Goal: Transaction & Acquisition: Purchase product/service

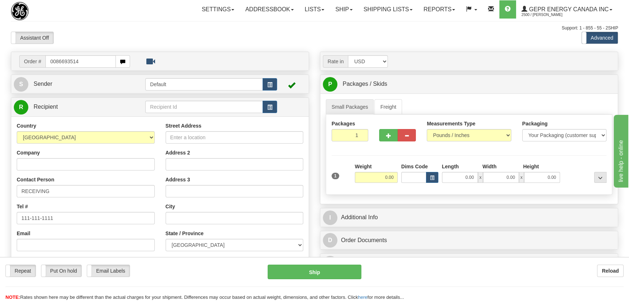
click at [55, 61] on input "0086693514" at bounding box center [80, 61] width 70 height 12
type input "86693514"
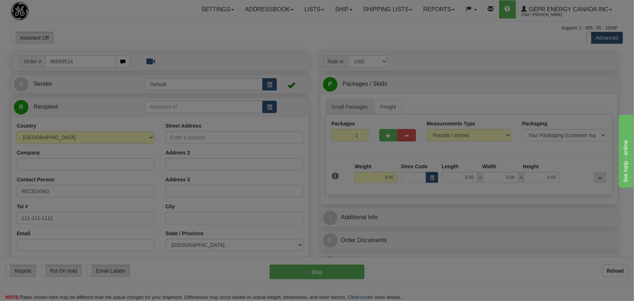
click at [119, 27] on body "Training Course Close Toggle navigation Settings Shipping Preferences New Recip…" at bounding box center [317, 150] width 634 height 301
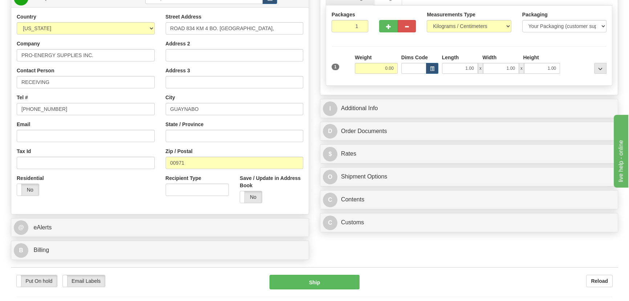
scroll to position [132, 0]
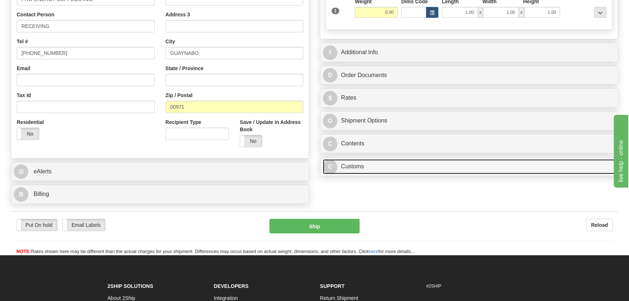
click at [438, 170] on link "C Customs" at bounding box center [469, 166] width 292 height 15
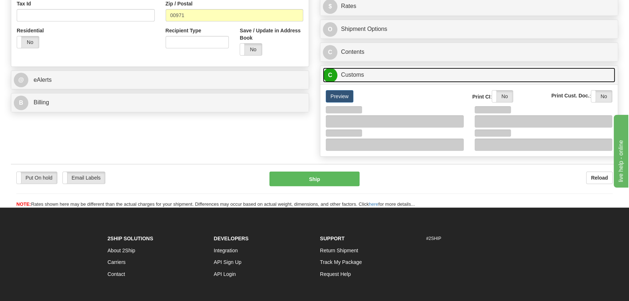
scroll to position [264, 0]
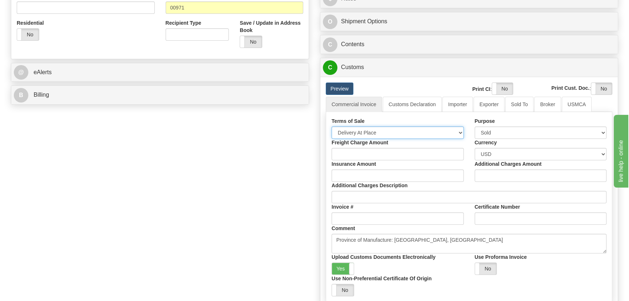
click at [372, 131] on select "Free Carrier Free On Board Ex Works Delivered Duty Unpaid Delivered Duty Paid C…" at bounding box center [398, 132] width 132 height 12
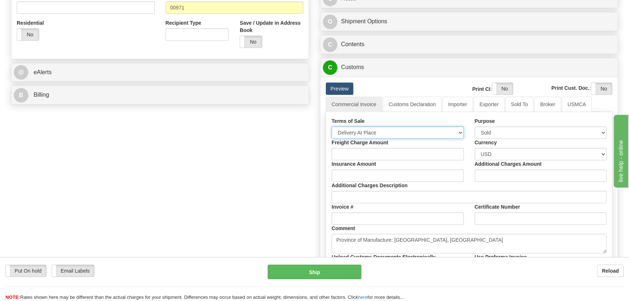
select select "7"
click at [332, 126] on select "Free Carrier Free On Board Ex Works Delivered Duty Unpaid Delivered Duty Paid C…" at bounding box center [398, 132] width 132 height 12
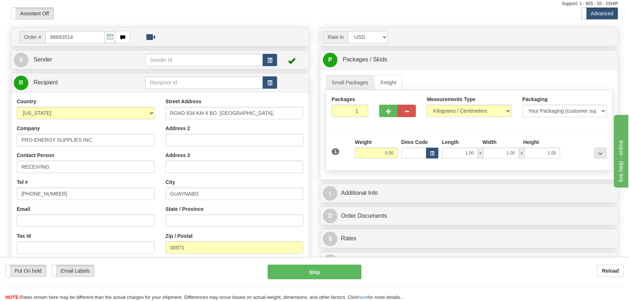
scroll to position [0, 0]
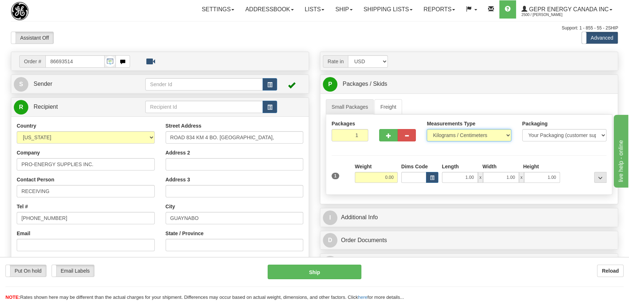
click at [454, 137] on select "Pounds / Inches Kilograms / Centimeters" at bounding box center [469, 135] width 84 height 12
select select "0"
click at [427, 129] on select "Pounds / Inches Kilograms / Centimeters" at bounding box center [469, 135] width 84 height 12
drag, startPoint x: 353, startPoint y: 137, endPoint x: 363, endPoint y: 145, distance: 12.9
click at [363, 145] on div "Packages 1 1" at bounding box center [350, 133] width 48 height 27
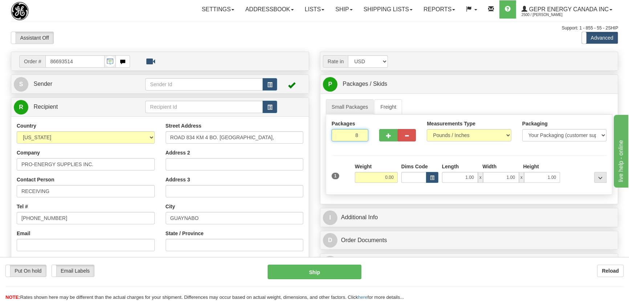
type input "8"
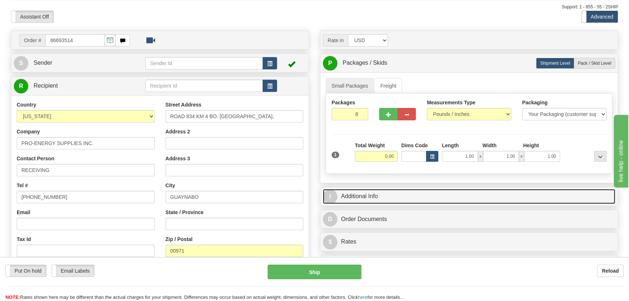
scroll to position [33, 0]
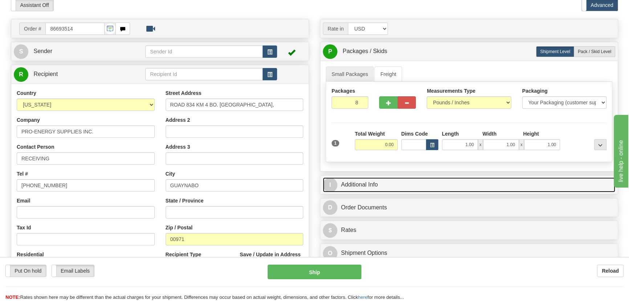
click at [492, 179] on link "I Additional Info" at bounding box center [469, 184] width 292 height 15
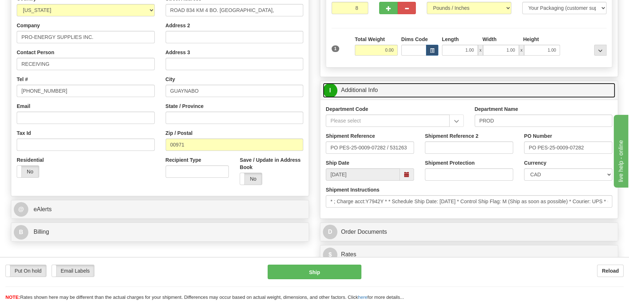
scroll to position [132, 0]
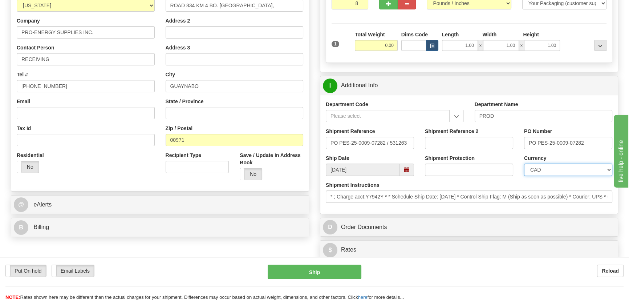
click at [540, 170] on select "CAD USD EUR ZAR [PERSON_NAME] ARN AUD AUS AWG BBD BFR BGN BHD BMD BND BRC BRL C…" at bounding box center [568, 169] width 88 height 12
select select "1"
click at [524, 163] on select "CAD USD EUR ZAR [PERSON_NAME] ARN AUD AUS AWG BBD BFR BGN BHD BMD BND BRC BRL C…" at bounding box center [568, 169] width 88 height 12
click at [476, 142] on input "Shipment Reference 2" at bounding box center [469, 143] width 88 height 12
drag, startPoint x: 463, startPoint y: 141, endPoint x: 397, endPoint y: 143, distance: 66.9
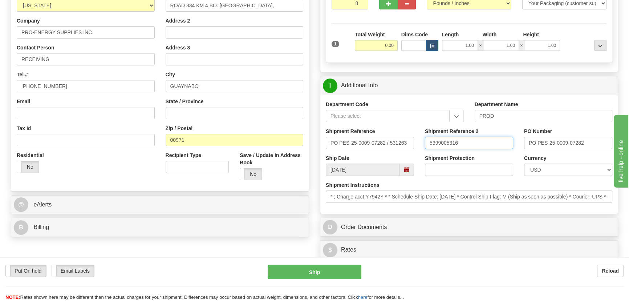
click at [397, 143] on div "Shipment Reference PO PES-25-0009-07282 / 531263 Shipment Reference 2 539900531…" at bounding box center [468, 140] width 297 height 27
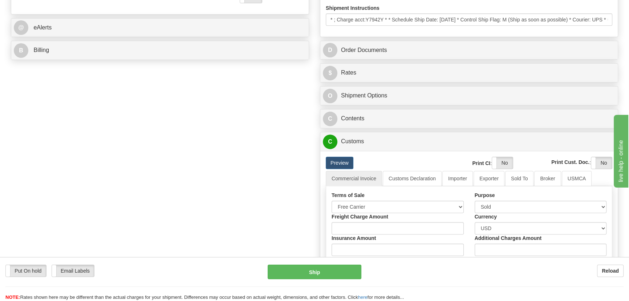
scroll to position [297, 0]
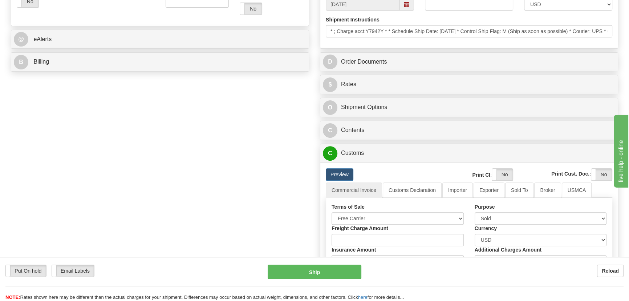
type input "5399005316"
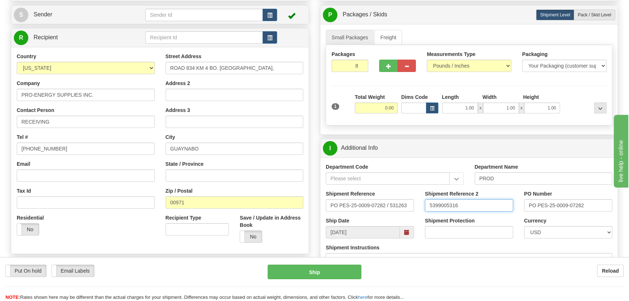
scroll to position [66, 0]
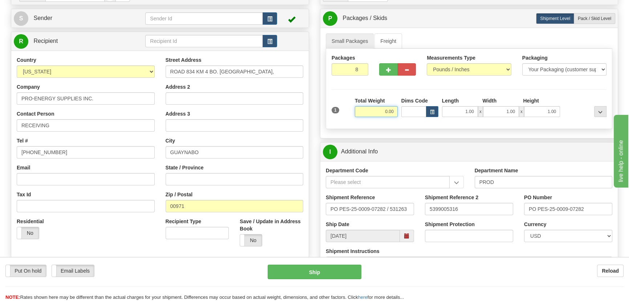
drag, startPoint x: 377, startPoint y: 108, endPoint x: 404, endPoint y: 117, distance: 28.5
click at [403, 116] on div "1 Total Weight 0.00 Dims Code x" at bounding box center [469, 110] width 279 height 26
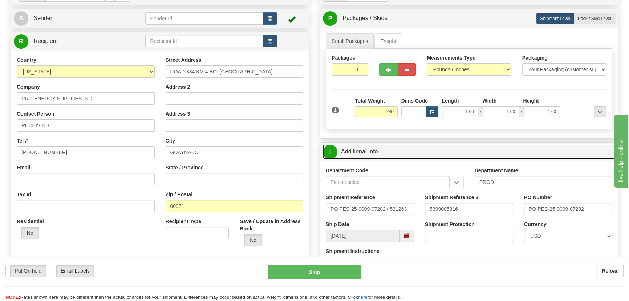
type input "240.00"
click at [567, 150] on link "I Additional Info" at bounding box center [469, 151] width 292 height 15
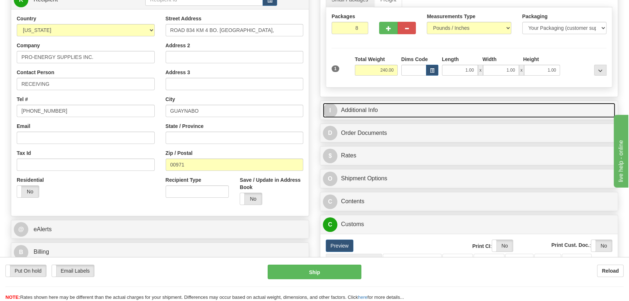
scroll to position [165, 0]
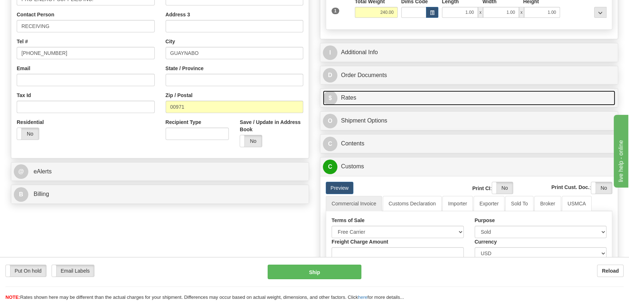
click at [550, 97] on link "$ Rates" at bounding box center [469, 97] width 292 height 15
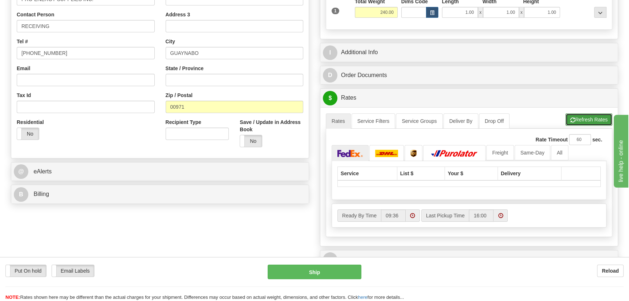
click at [593, 118] on button "Refresh Rates" at bounding box center [588, 119] width 47 height 12
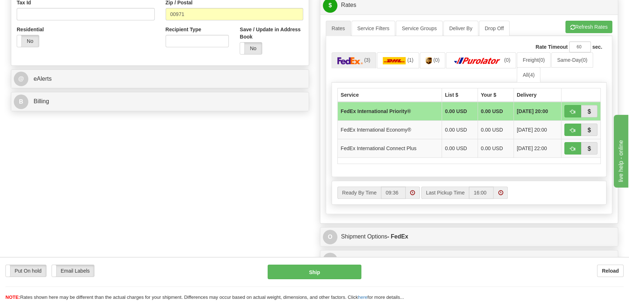
scroll to position [231, 0]
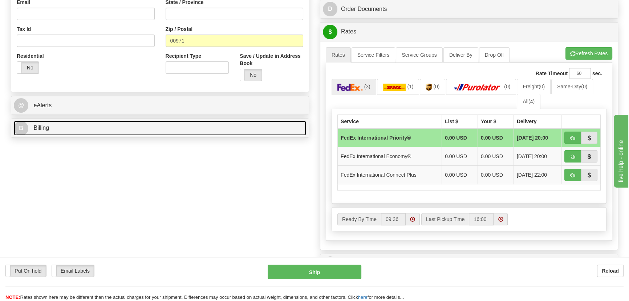
click at [123, 132] on link "B Billing" at bounding box center [160, 128] width 292 height 15
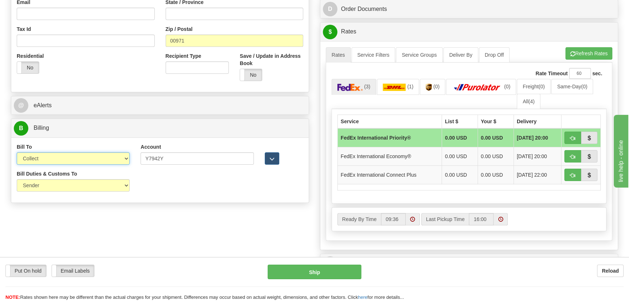
drag, startPoint x: 70, startPoint y: 158, endPoint x: 66, endPoint y: 163, distance: 6.0
click at [68, 162] on select "Sender Recipient Third Party Collect" at bounding box center [73, 158] width 113 height 12
select select "1"
click at [17, 152] on select "Sender Recipient Third Party Collect" at bounding box center [73, 158] width 113 height 12
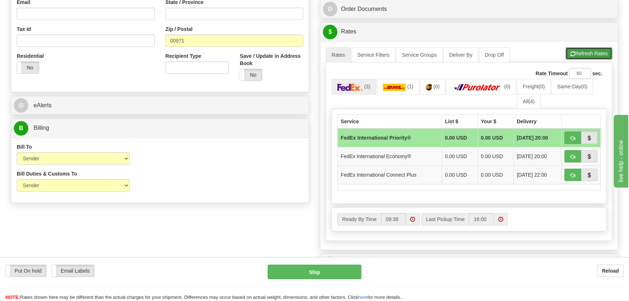
click at [598, 51] on button "Refresh Rates" at bounding box center [588, 53] width 47 height 12
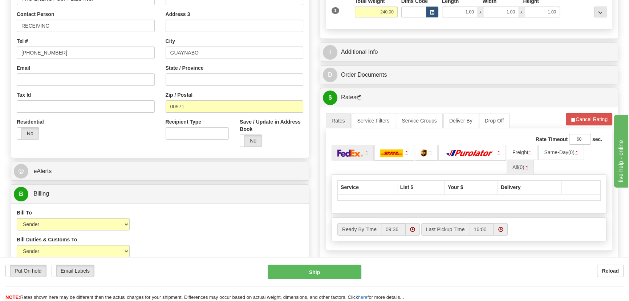
scroll to position [165, 0]
click at [531, 165] on link "All (0)" at bounding box center [522, 167] width 27 height 15
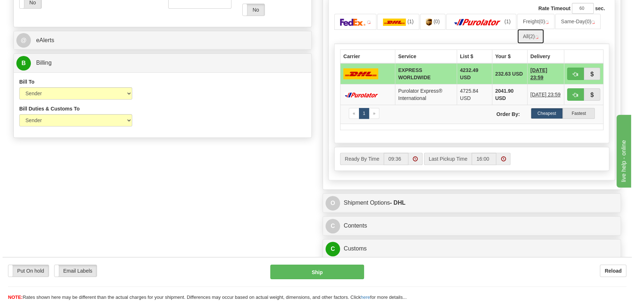
scroll to position [297, 0]
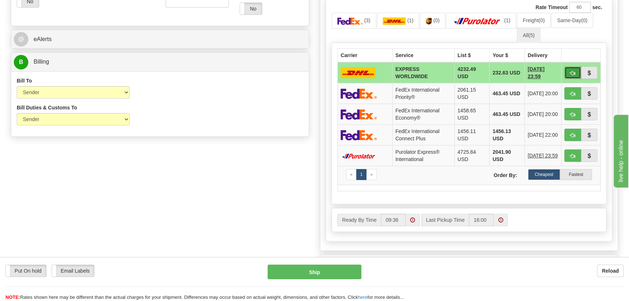
click at [573, 72] on span "button" at bounding box center [572, 73] width 5 height 5
type input "P"
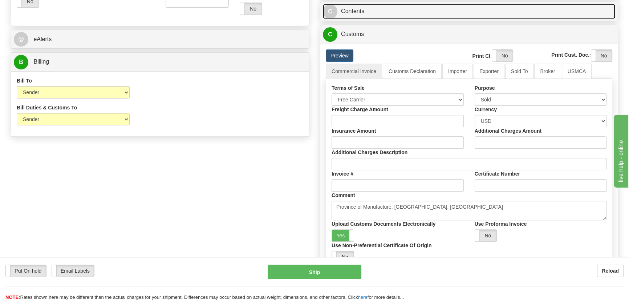
click at [562, 19] on link "C Contents" at bounding box center [469, 11] width 292 height 15
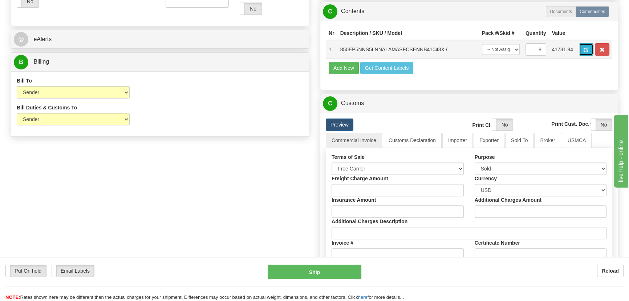
click at [583, 56] on button "button" at bounding box center [586, 49] width 15 height 12
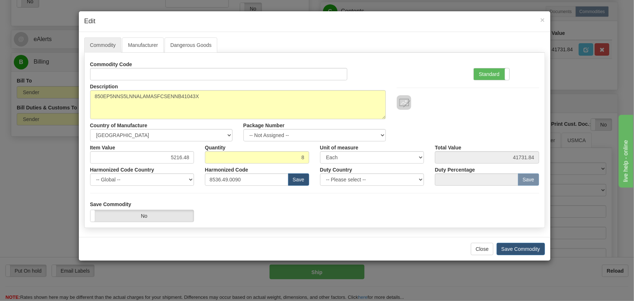
click at [497, 68] on div "Standard Advanced" at bounding box center [491, 74] width 36 height 12
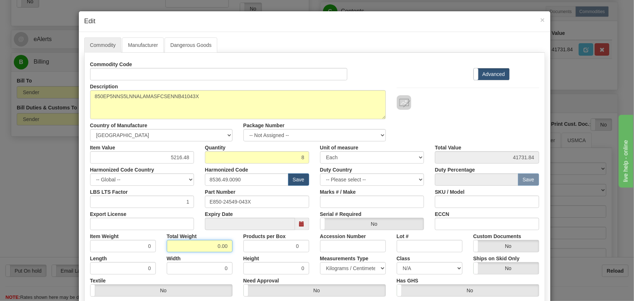
drag, startPoint x: 229, startPoint y: 250, endPoint x: 236, endPoint y: 251, distance: 6.6
click at [234, 251] on div "Commodity Code Standard Advanced Description 850EP5NNS5LNNALAMASFCSENNB41043X C…" at bounding box center [314, 188] width 449 height 260
type input "8"
type input "1.0000"
drag, startPoint x: 167, startPoint y: 154, endPoint x: 196, endPoint y: 164, distance: 30.2
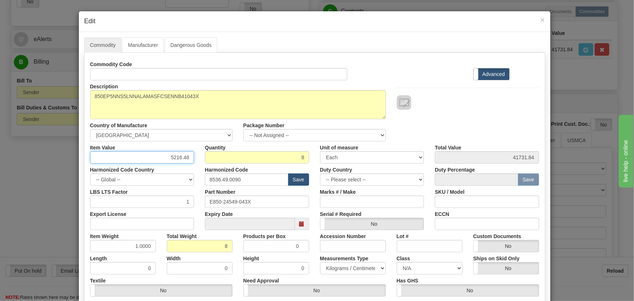
click at [196, 164] on div "Commodity Code Standard Advanced Description 850EP5NNS5LNNALAMASFCSENNB41043X C…" at bounding box center [314, 188] width 449 height 260
paste input "4.940,55"
type input "4940.55"
type input "39524.40"
click at [415, 113] on div "Description 850EP5NNS5LNNALAMASFCSENNB41043X Country of Manufacture -- Unknown …" at bounding box center [315, 110] width 460 height 61
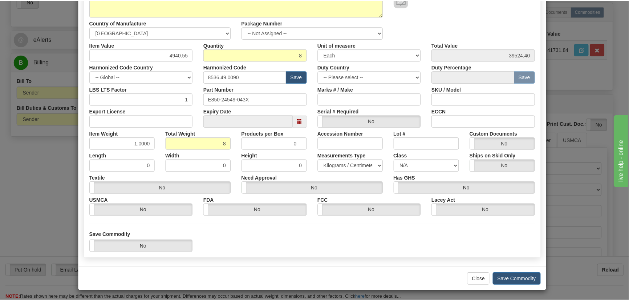
scroll to position [103, 0]
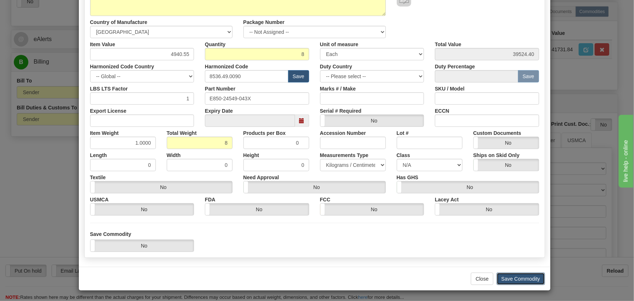
click at [526, 275] on button "Save Commodity" at bounding box center [520, 278] width 48 height 12
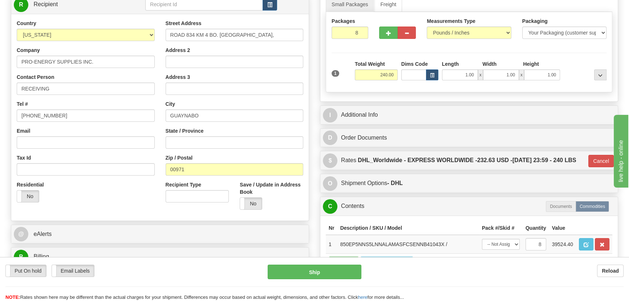
scroll to position [99, 0]
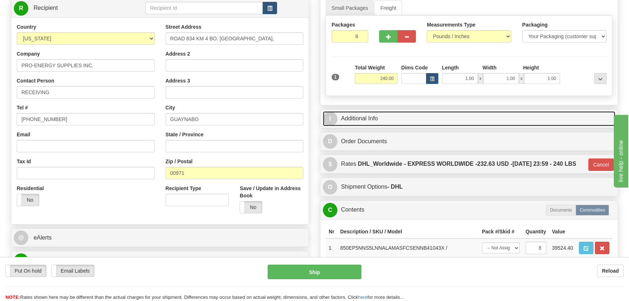
click at [492, 113] on link "I Additional Info" at bounding box center [469, 118] width 292 height 15
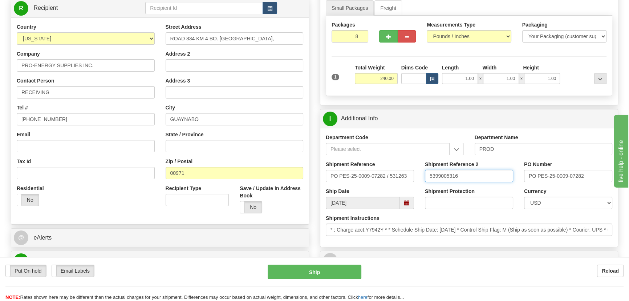
drag, startPoint x: 475, startPoint y: 170, endPoint x: 398, endPoint y: 157, distance: 78.1
click at [409, 162] on div "Shipment Reference PO PES-25-0009-07282 / 531263 Shipment Reference 2 539900531…" at bounding box center [468, 174] width 297 height 27
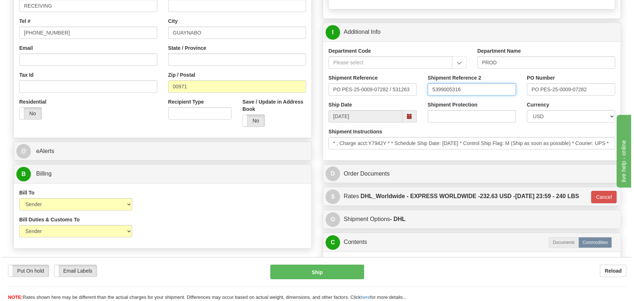
scroll to position [231, 0]
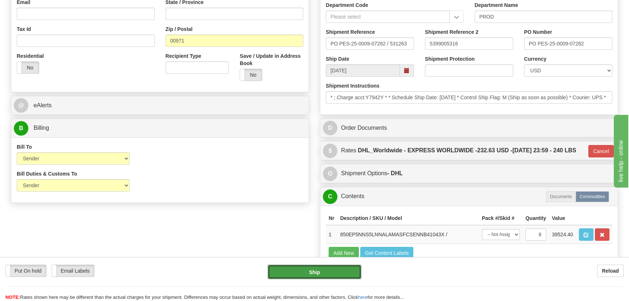
click at [338, 271] on button "Ship" at bounding box center [315, 271] width 94 height 15
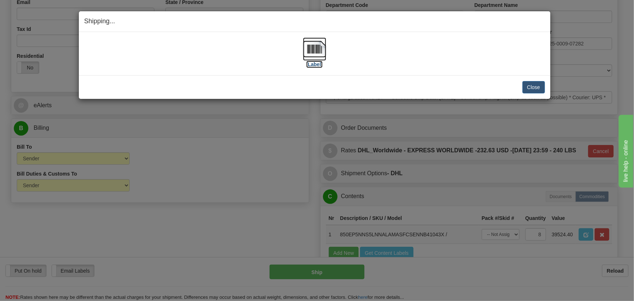
click at [316, 48] on img at bounding box center [314, 48] width 23 height 23
